Goal: Find specific page/section: Find specific page/section

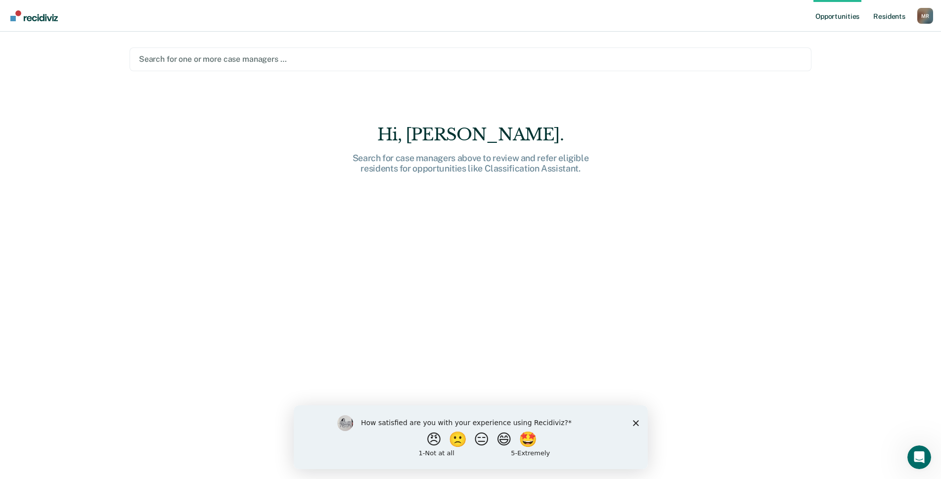
click at [882, 17] on link "Resident s" at bounding box center [889, 16] width 36 height 32
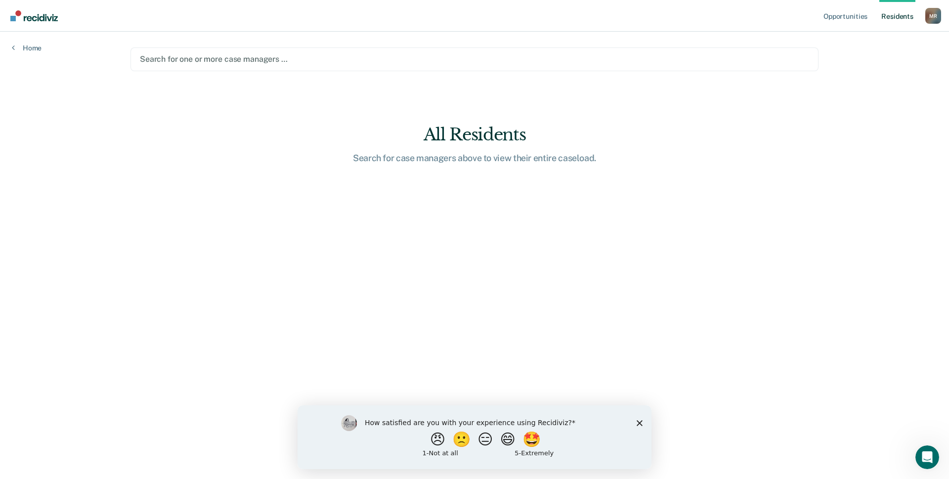
click at [891, 20] on link "Resident s" at bounding box center [897, 16] width 36 height 32
click at [850, 21] on link "Opportunities" at bounding box center [846, 16] width 48 height 32
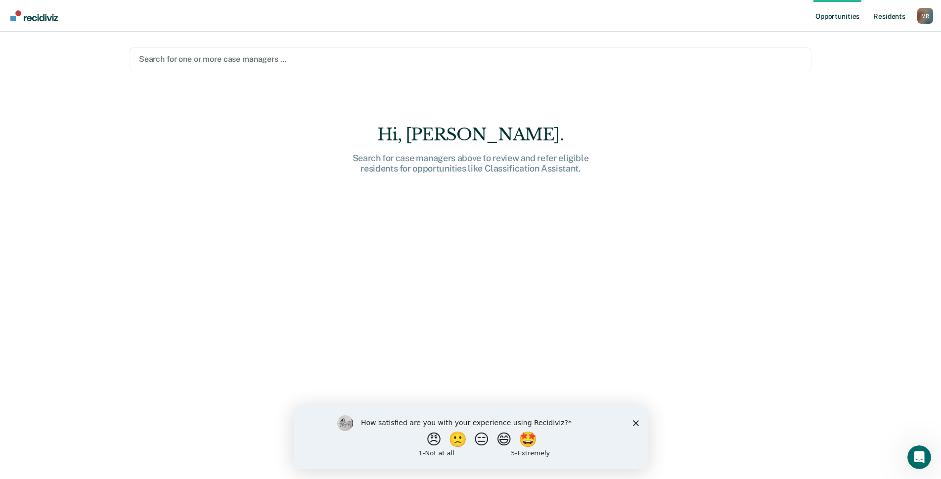
click at [893, 15] on link "Resident s" at bounding box center [889, 16] width 36 height 32
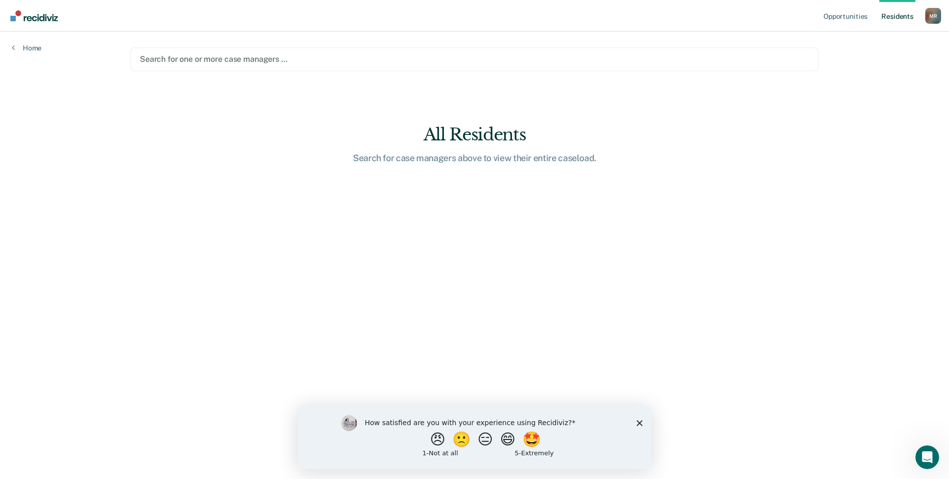
click at [934, 18] on div "M R" at bounding box center [933, 16] width 16 height 16
click at [701, 196] on main "Search for one or more case managers … All Residents Search for case managers a…" at bounding box center [475, 244] width 712 height 424
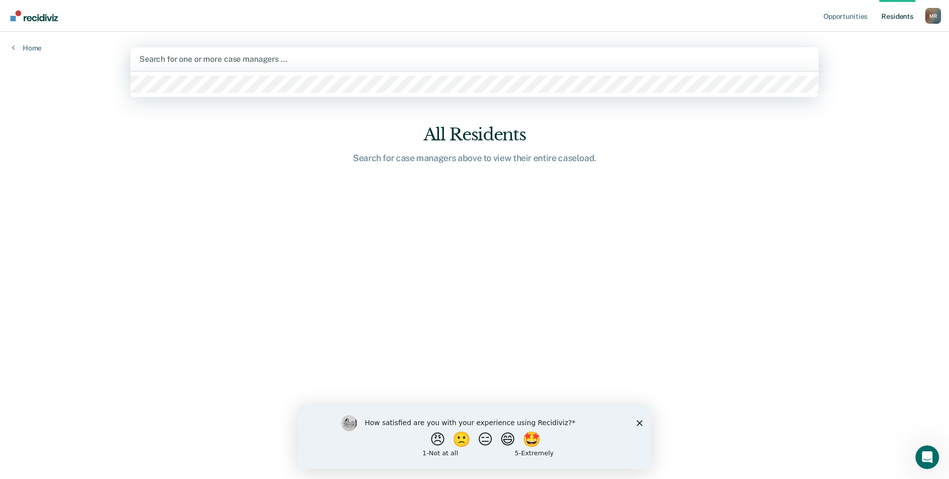
click at [306, 66] on div "Search for one or more case managers …" at bounding box center [475, 59] width 688 height 24
drag, startPoint x: 822, startPoint y: 278, endPoint x: 824, endPoint y: 260, distance: 18.4
click at [822, 277] on main "1 result available. Use Up and Down to choose options, press Enter to select th…" at bounding box center [475, 244] width 712 height 424
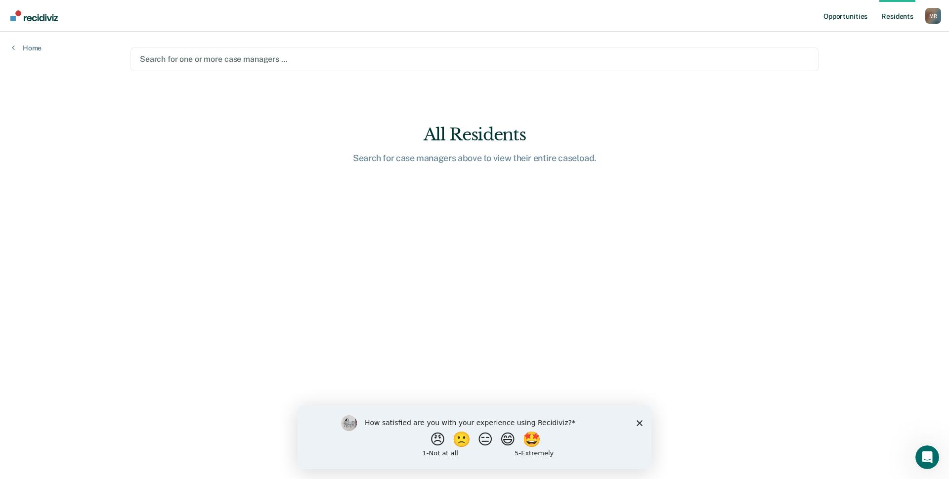
click at [847, 21] on link "Opportunities" at bounding box center [846, 16] width 48 height 32
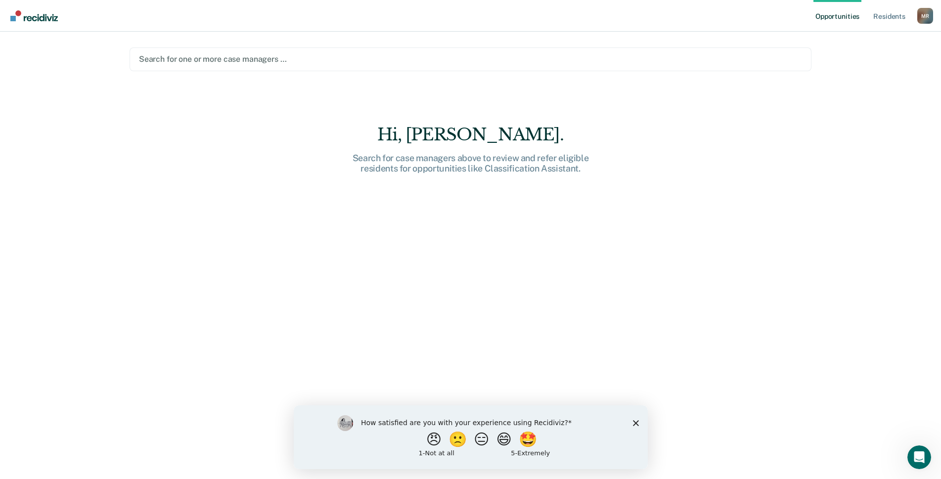
click at [831, 15] on link "Opportunities" at bounding box center [837, 16] width 48 height 32
click at [250, 60] on div at bounding box center [470, 58] width 663 height 11
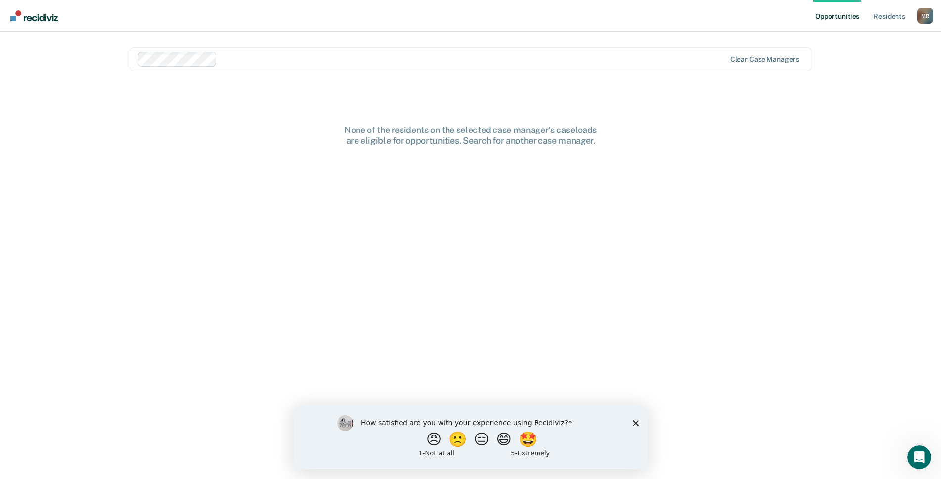
click at [876, 232] on div "Opportunities Resident s Maguire, Rebecca M R Profile How it works Log Out opti…" at bounding box center [470, 239] width 941 height 479
click at [886, 10] on link "Resident s" at bounding box center [889, 16] width 36 height 32
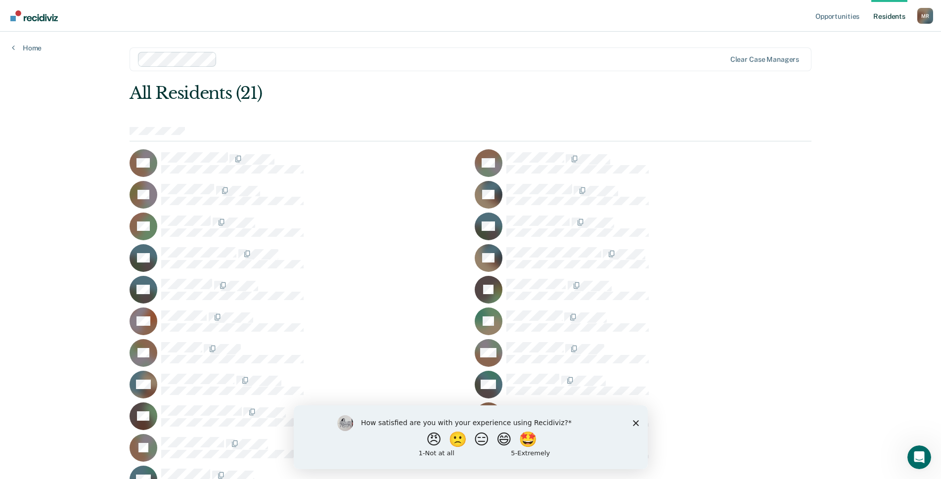
scroll to position [13, 0]
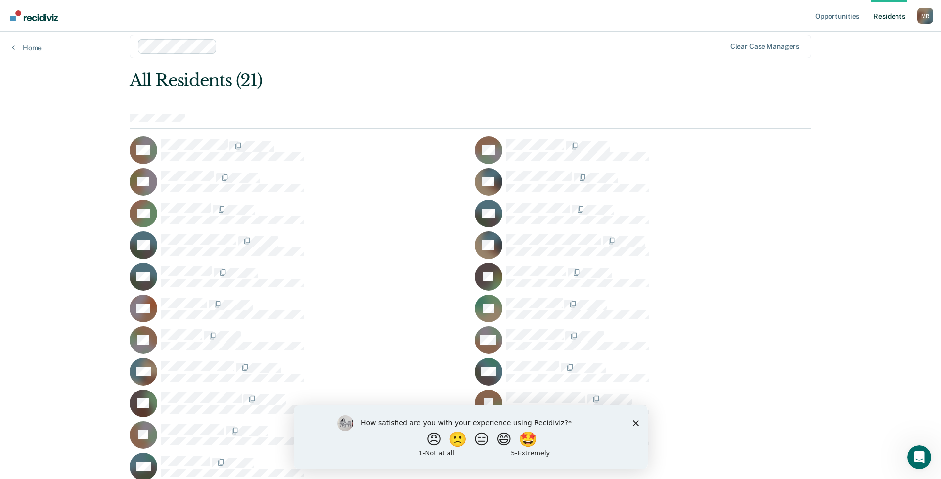
click at [634, 424] on icon "Close survey" at bounding box center [635, 423] width 6 height 6
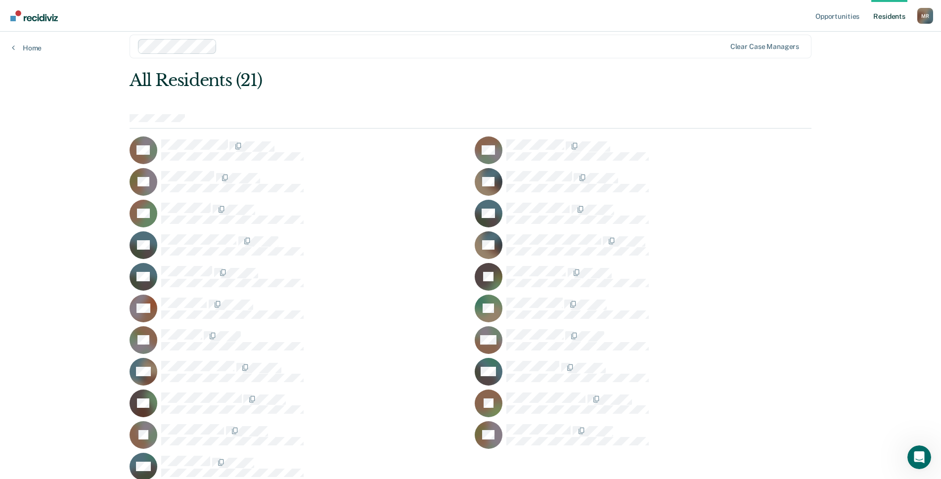
click at [535, 412] on div "JS" at bounding box center [643, 404] width 337 height 28
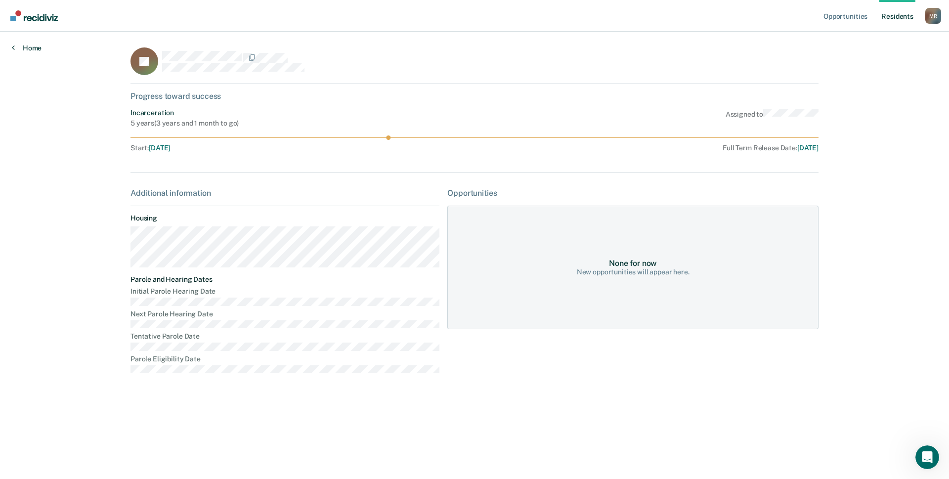
click at [15, 46] on link "Home" at bounding box center [27, 48] width 30 height 9
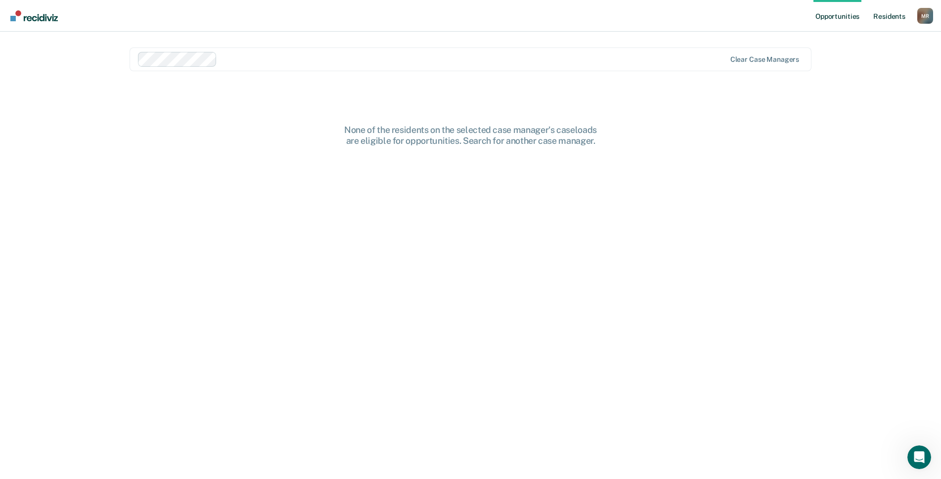
click at [894, 15] on link "Resident s" at bounding box center [889, 16] width 36 height 32
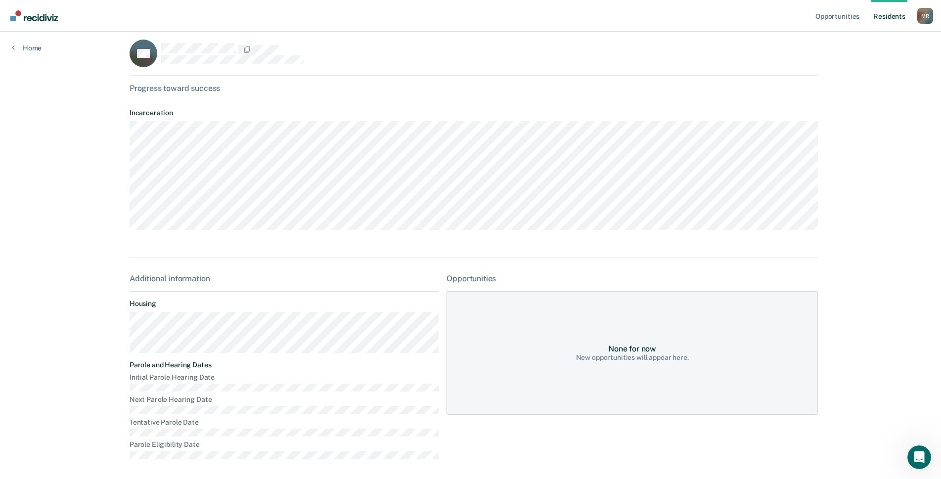
scroll to position [12, 0]
